Goal: Transaction & Acquisition: Purchase product/service

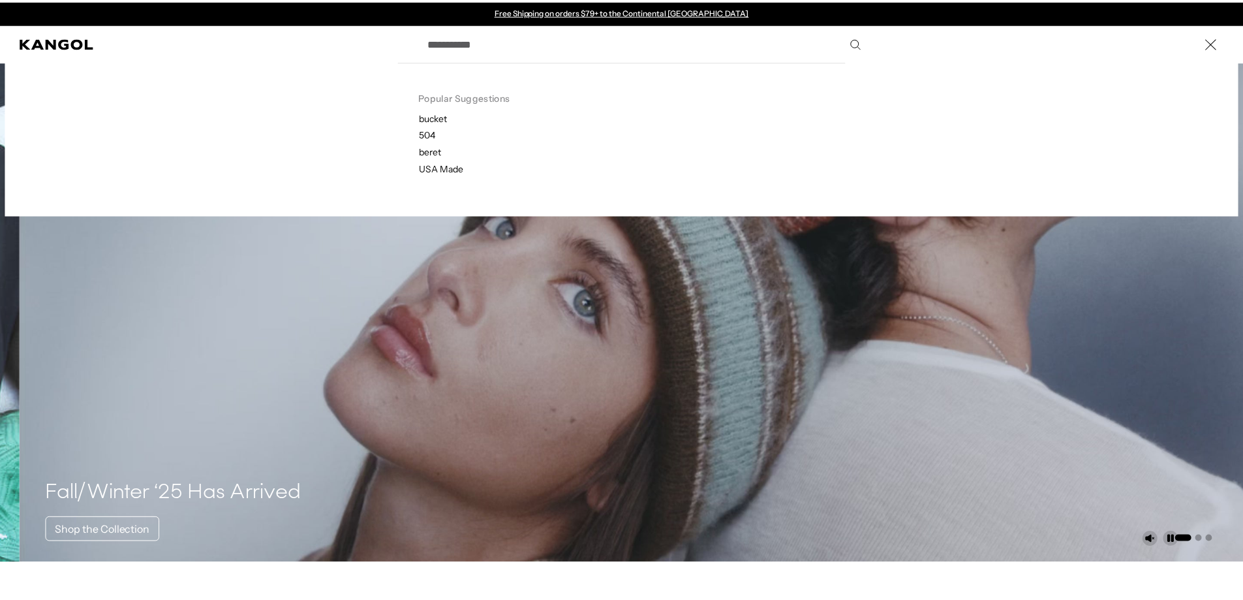
scroll to position [0, 269]
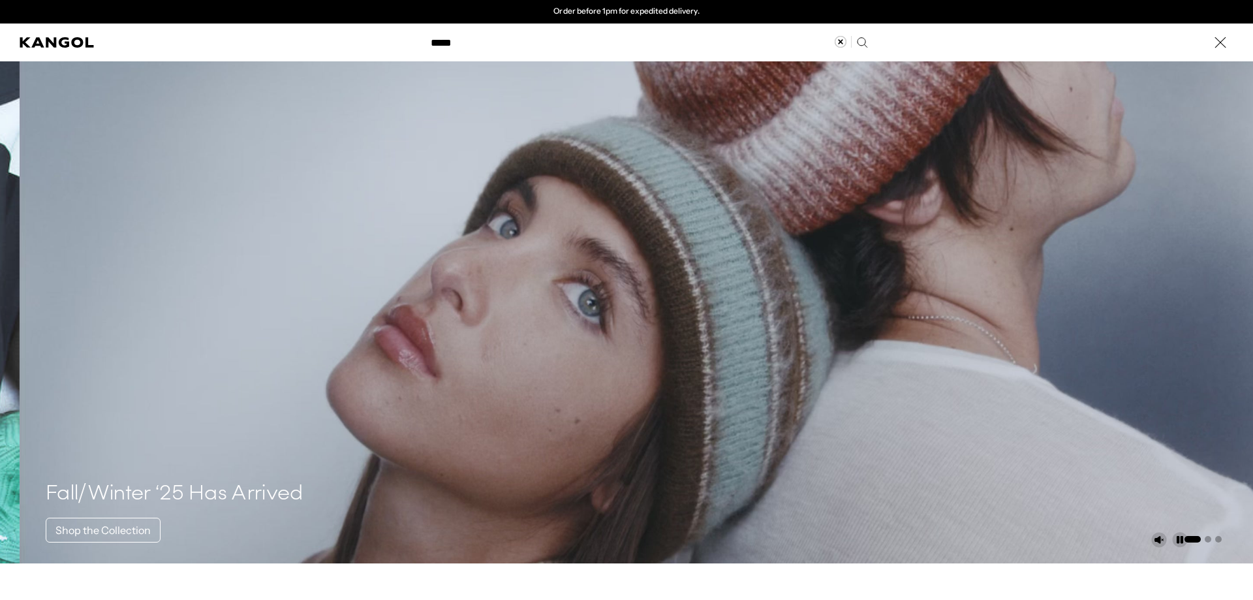
type input "*****"
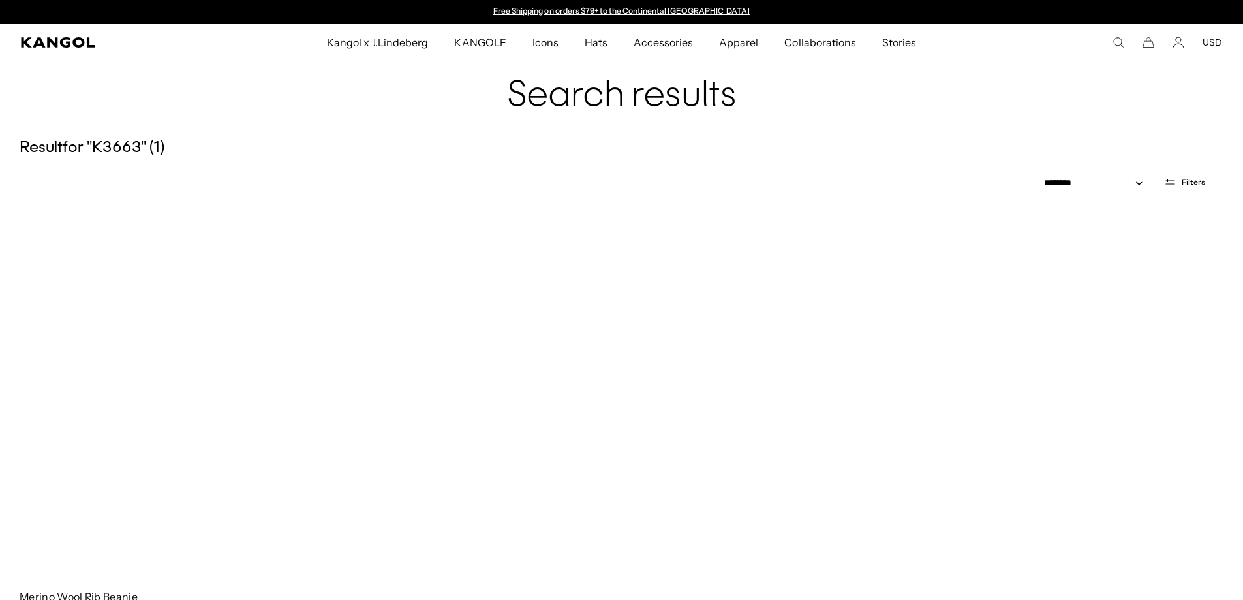
scroll to position [65, 0]
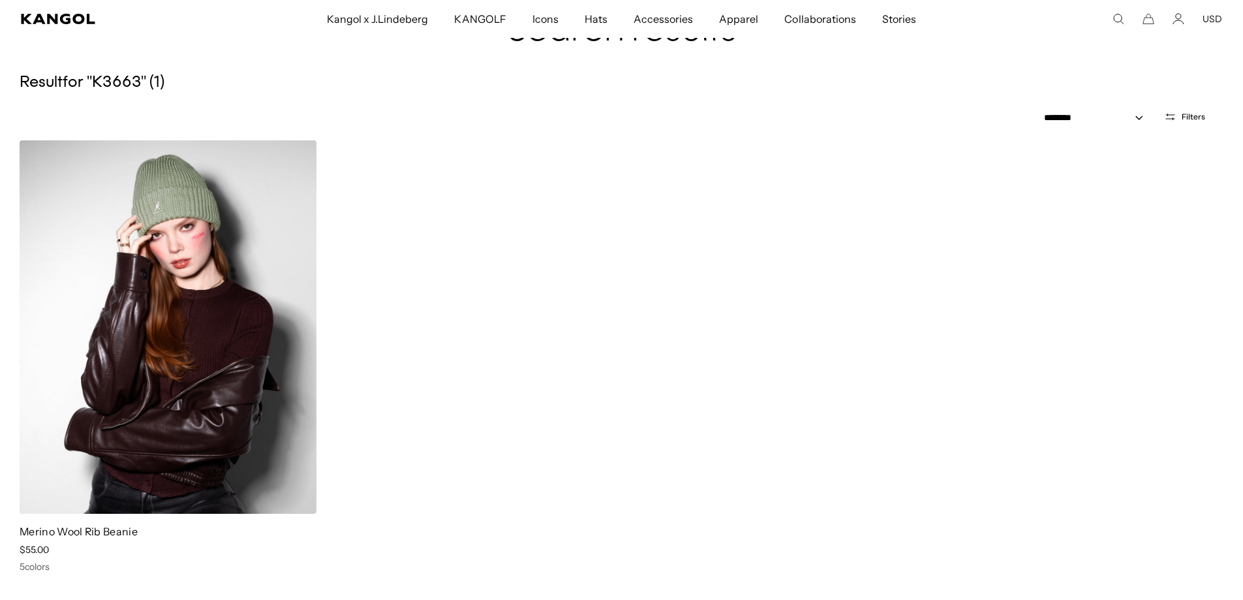
click at [299, 293] on img at bounding box center [168, 326] width 297 height 373
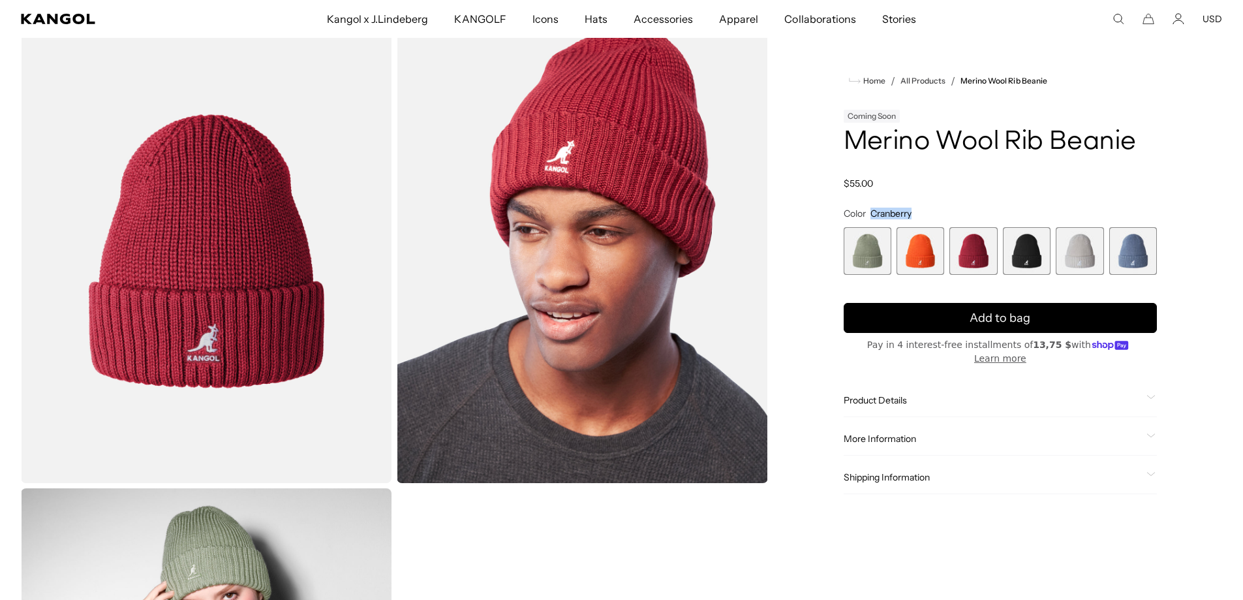
drag, startPoint x: 927, startPoint y: 212, endPoint x: 872, endPoint y: 213, distance: 55.5
click at [872, 213] on fieldset "Color Cranberry Previous Next Sage Green Variant sold out or unavailable Coral …" at bounding box center [1000, 240] width 313 height 67
copy span "Cranberry"
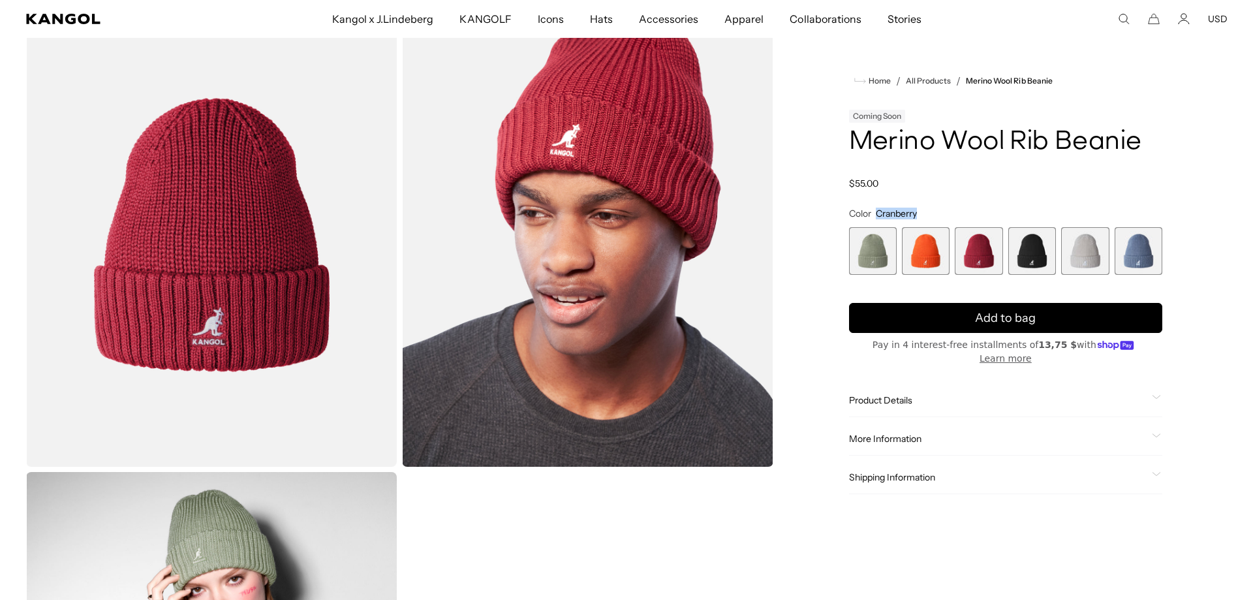
scroll to position [0, 0]
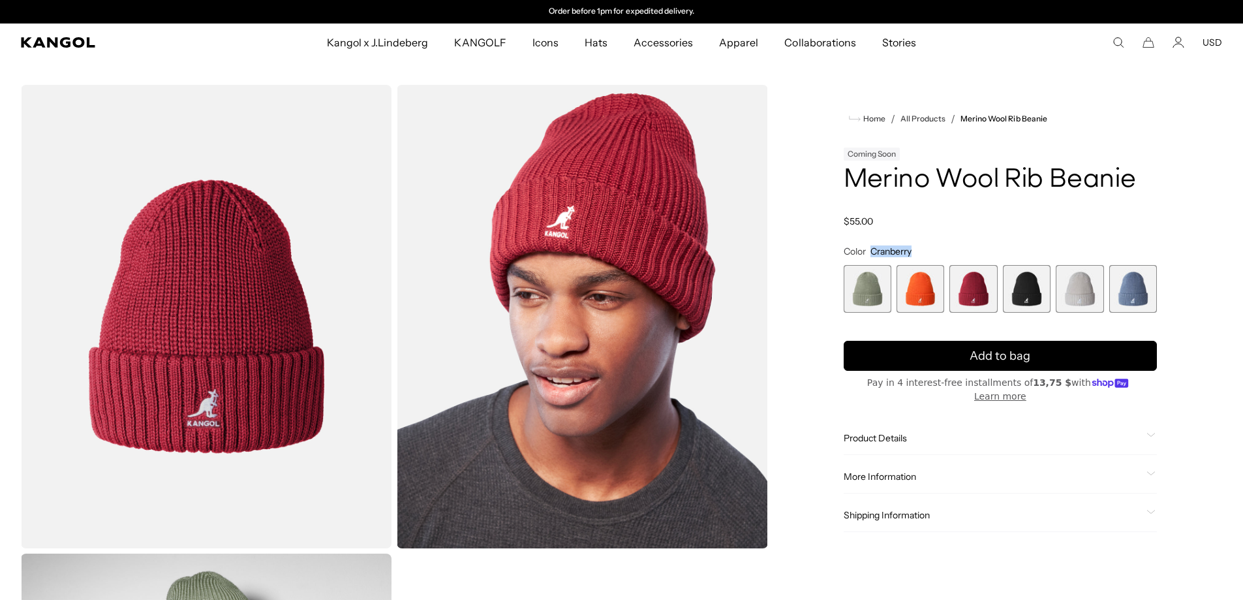
click at [572, 243] on img "Gallery Viewer" at bounding box center [582, 316] width 371 height 463
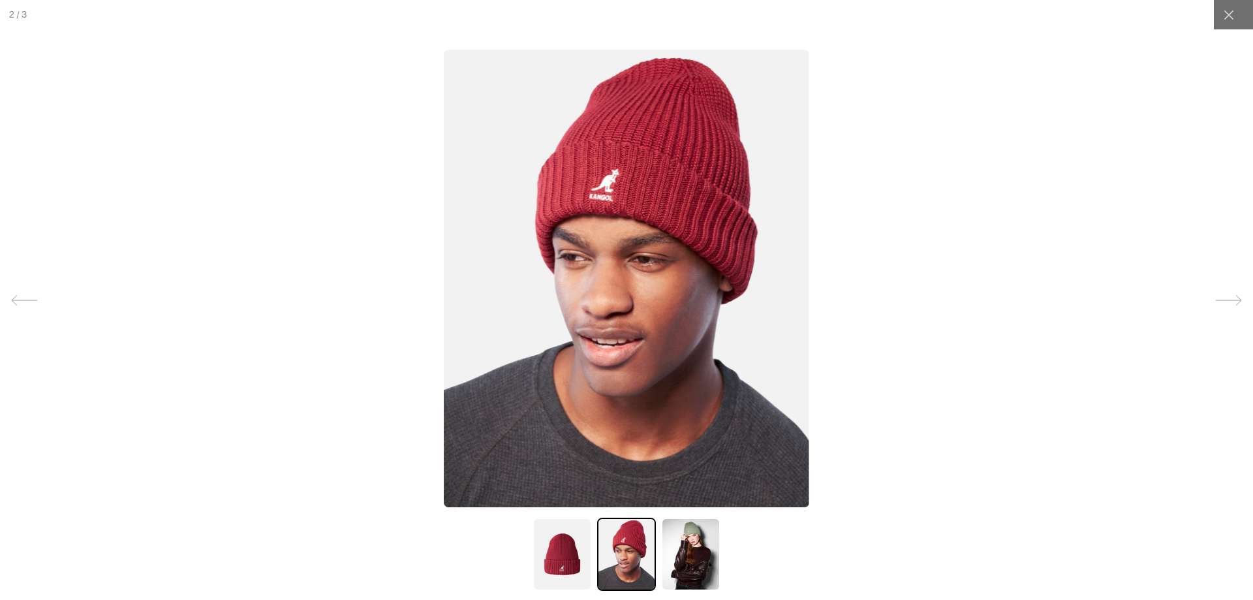
click at [570, 553] on img at bounding box center [561, 553] width 59 height 73
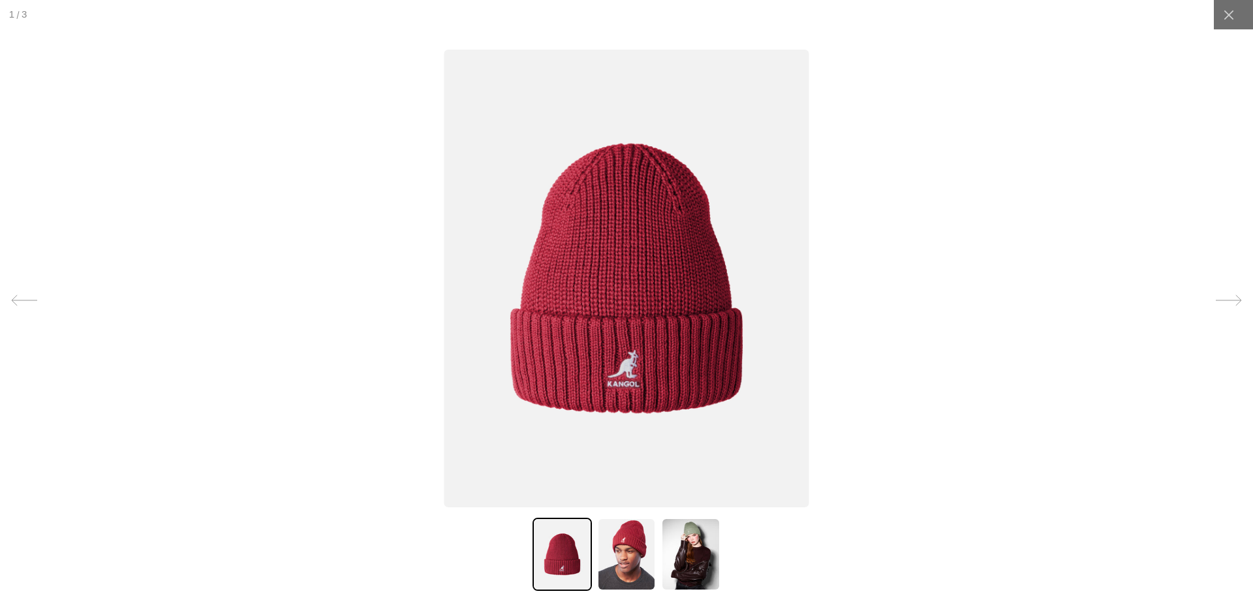
click at [645, 256] on img at bounding box center [626, 278] width 365 height 457
click at [1223, 15] on icon at bounding box center [1228, 14] width 13 height 13
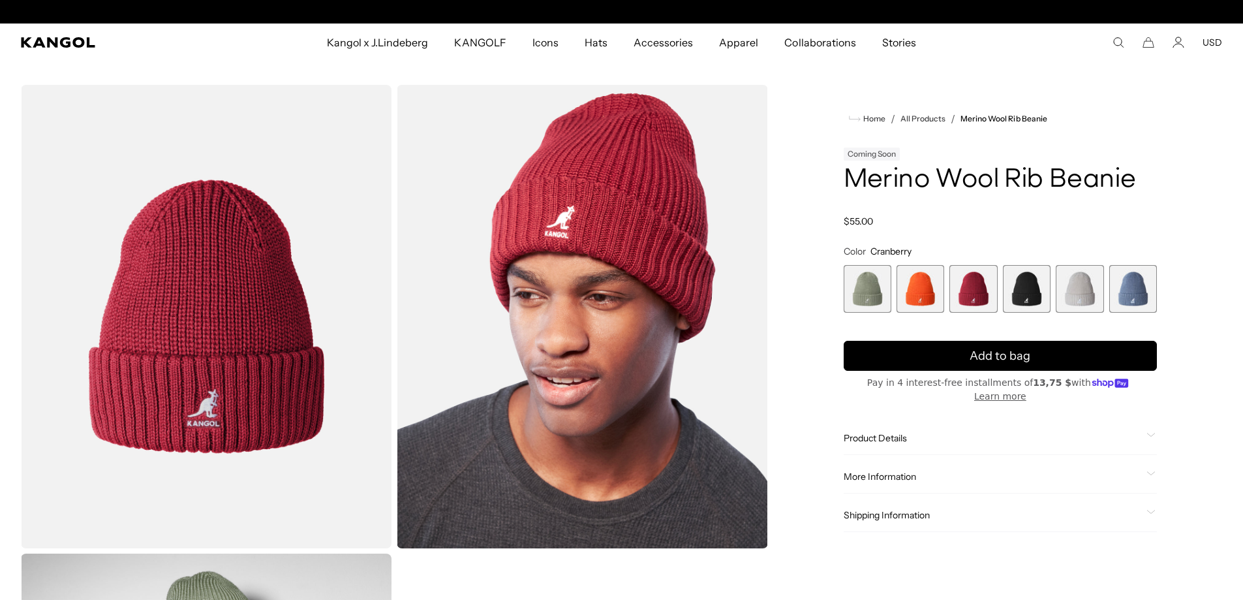
click at [1116, 44] on use "Search here" at bounding box center [1119, 43] width 10 height 10
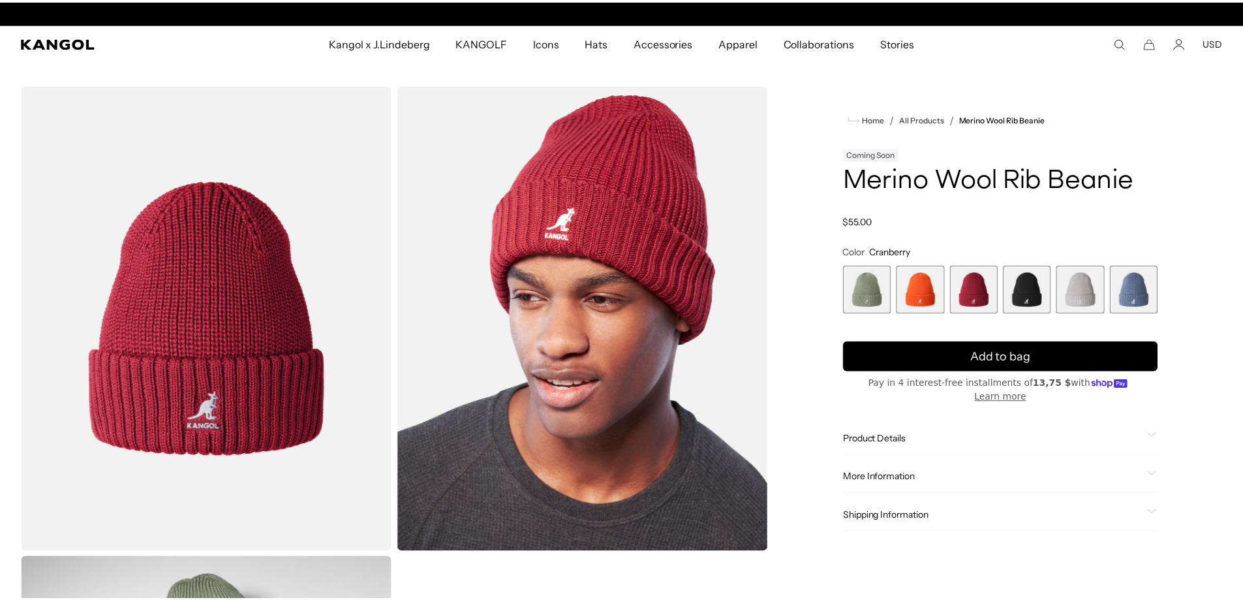
scroll to position [0, 269]
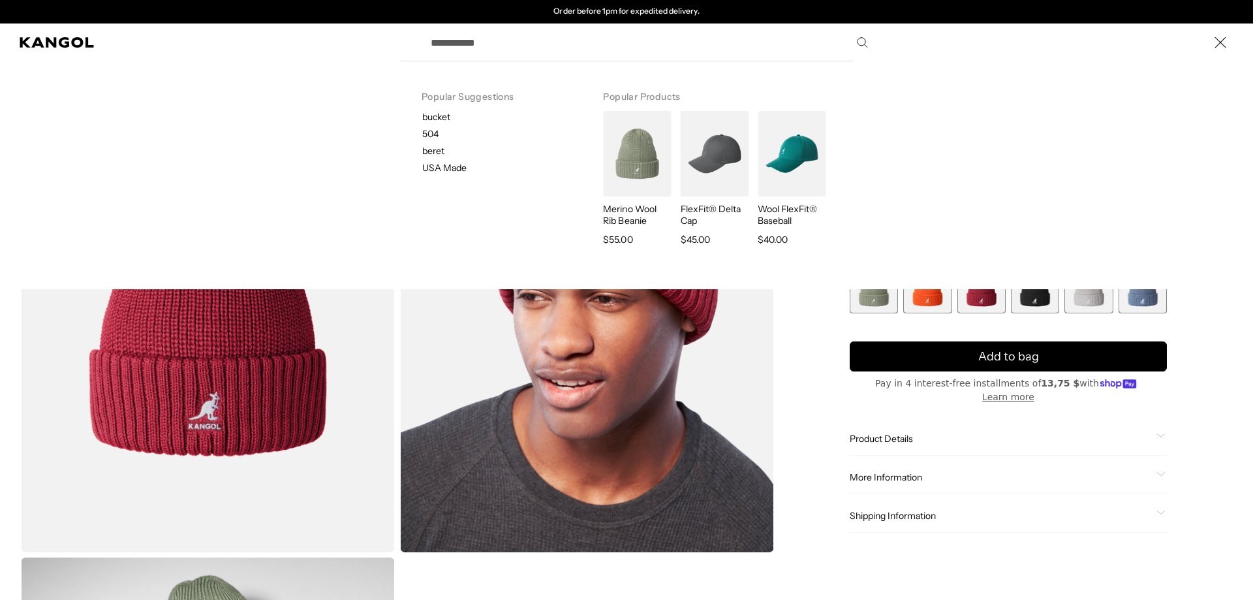
paste input "*****"
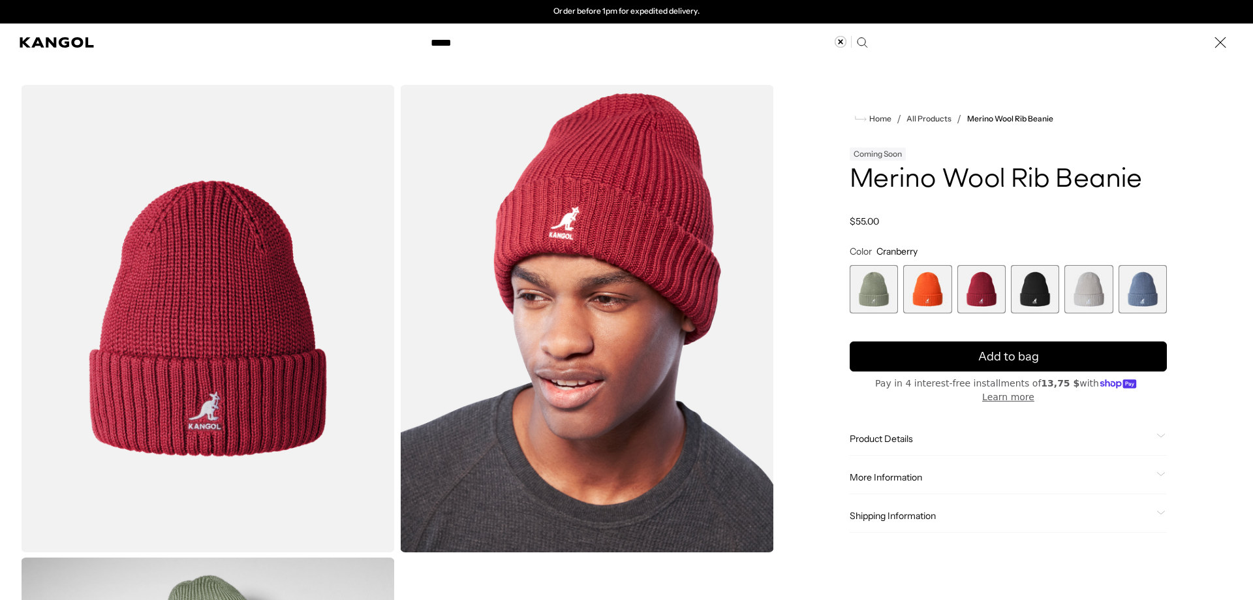
type input "*****"
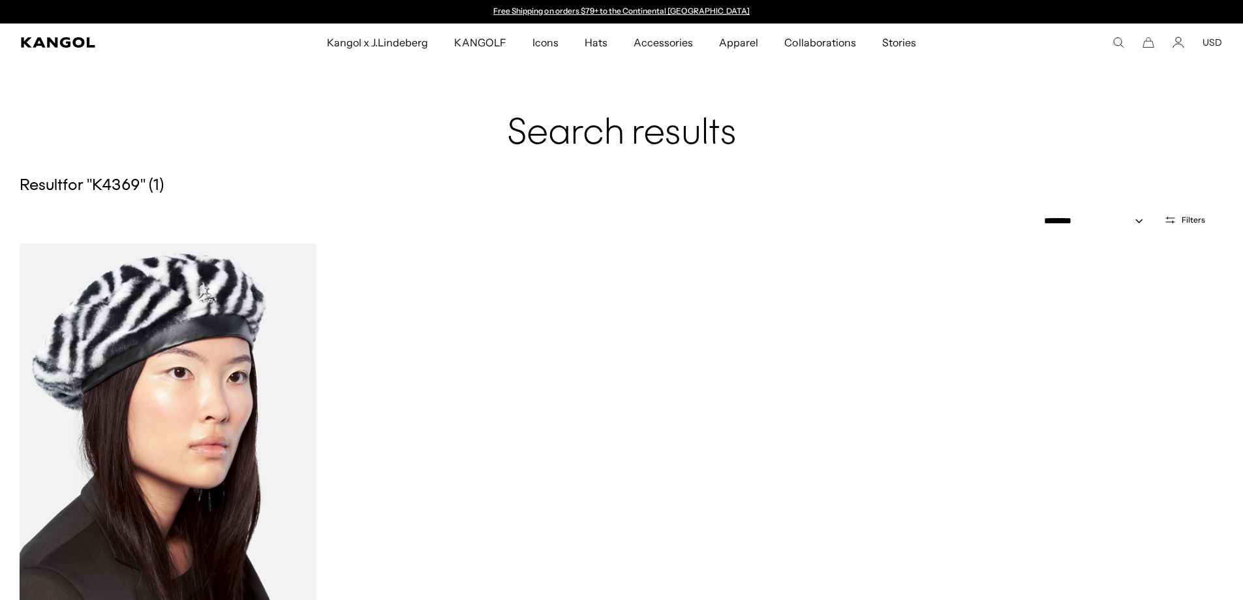
click at [228, 321] on img at bounding box center [168, 429] width 297 height 373
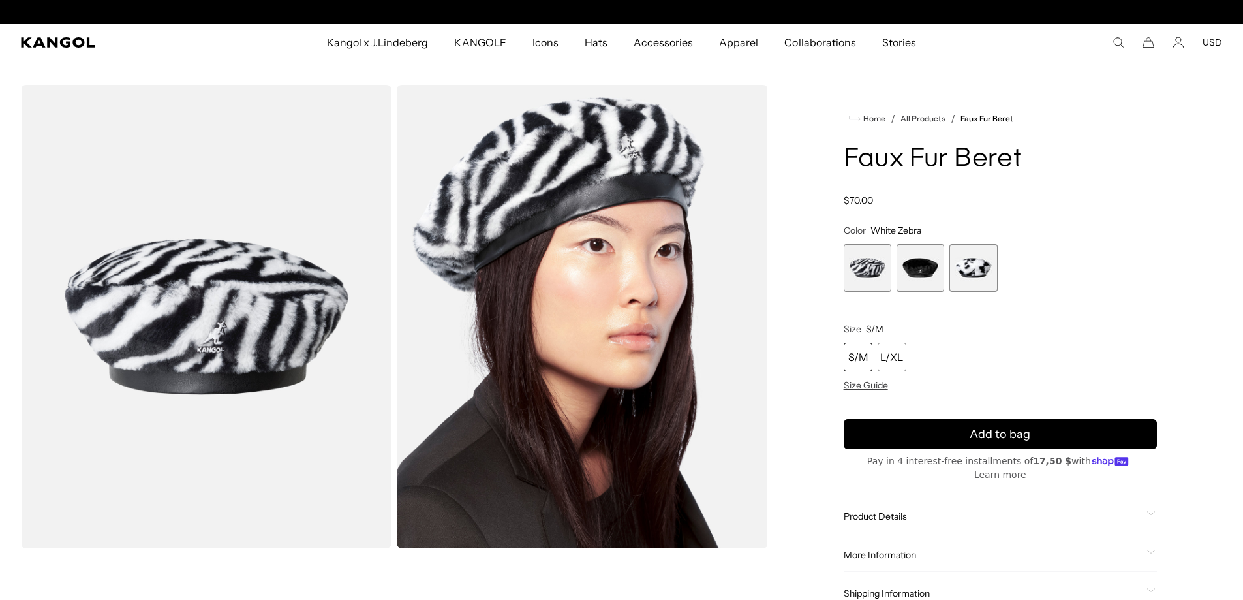
click at [911, 264] on span "2 of 3" at bounding box center [920, 268] width 48 height 48
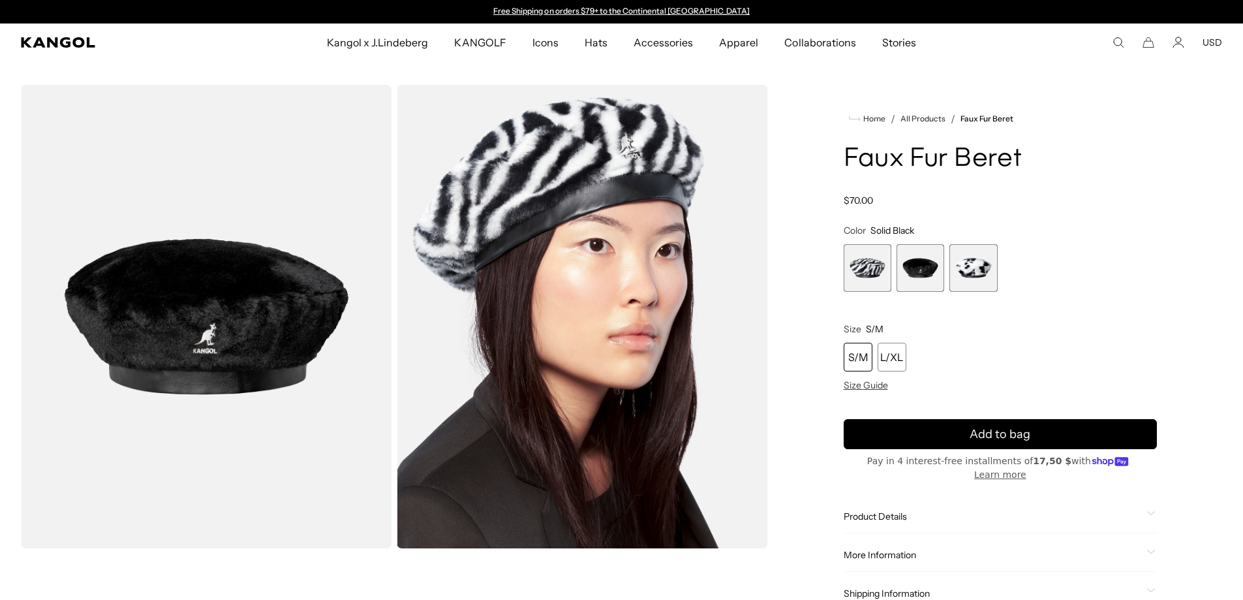
click at [972, 277] on span "3 of 3" at bounding box center [973, 268] width 48 height 48
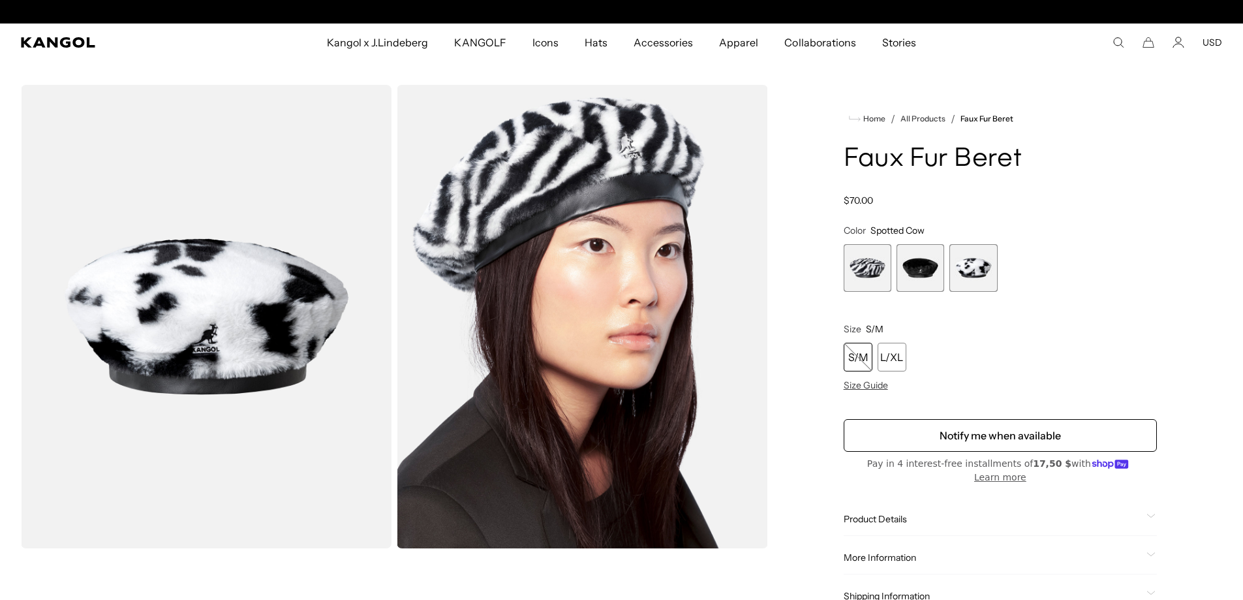
scroll to position [0, 269]
click at [859, 256] on span "1 of 3" at bounding box center [868, 268] width 48 height 48
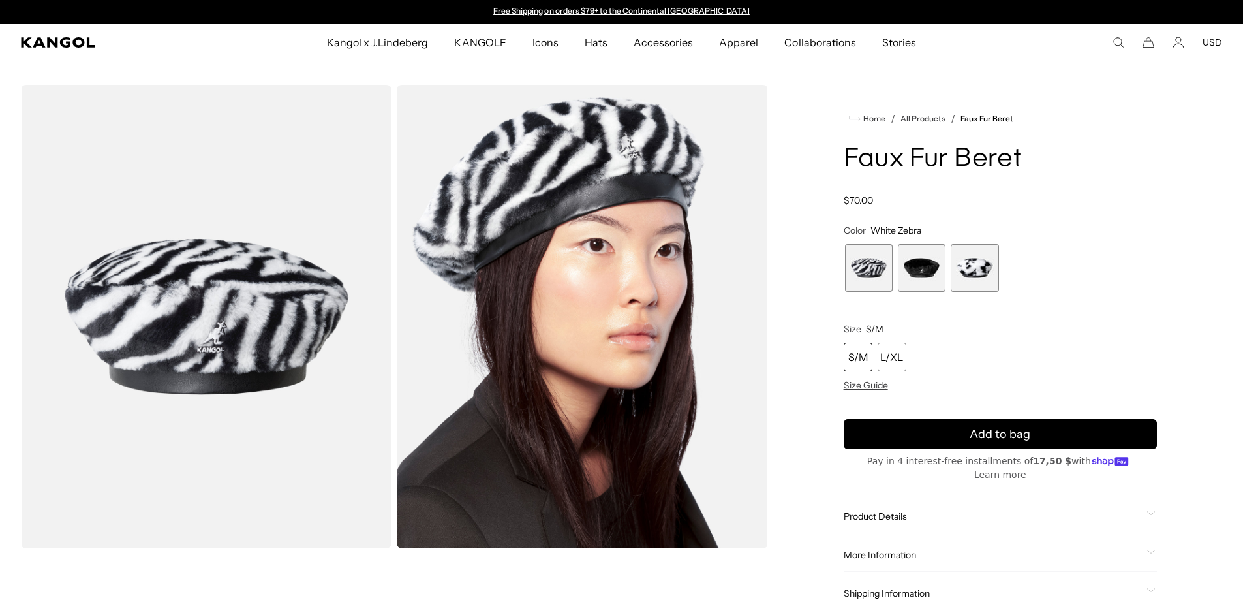
click at [921, 262] on span "2 of 3" at bounding box center [922, 268] width 48 height 48
click at [909, 280] on span "2 of 3" at bounding box center [920, 268] width 48 height 48
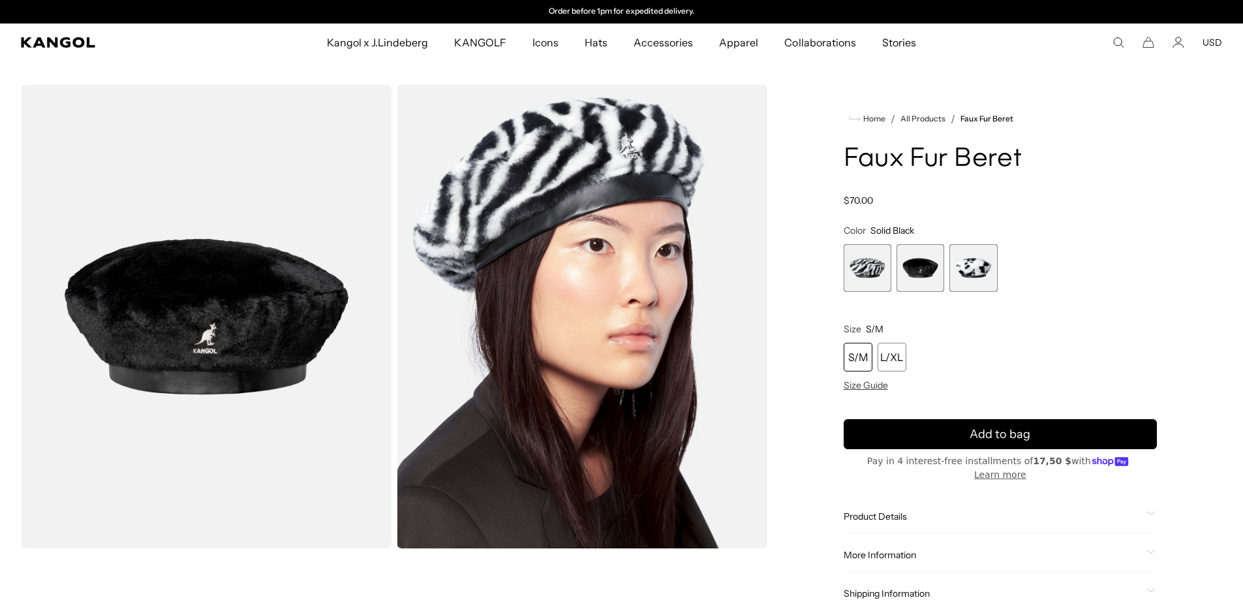
scroll to position [0, 269]
